Goal: Check status: Check status

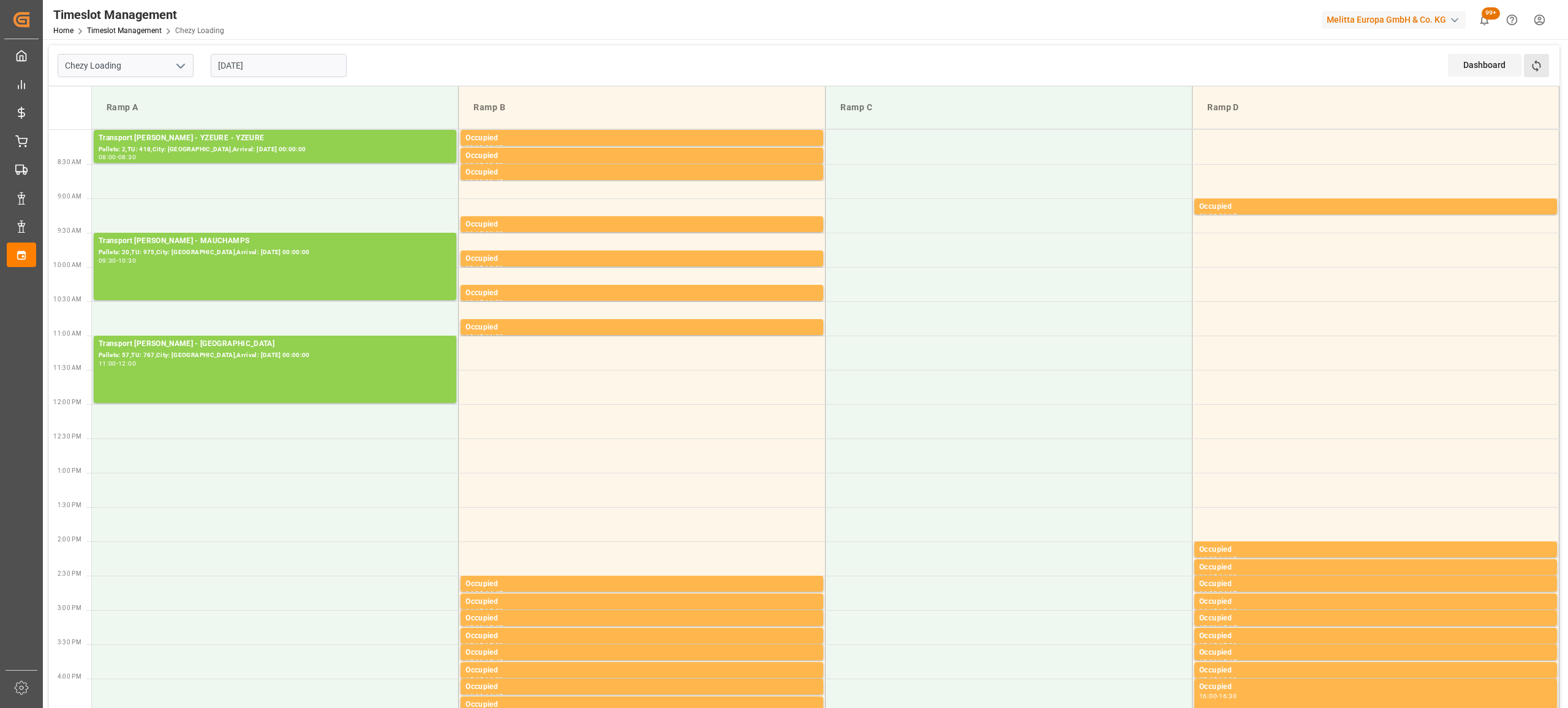
click at [1547, 67] on button "Refresh Time Slots" at bounding box center [1536, 66] width 25 height 23
